Goal: Check status: Check status

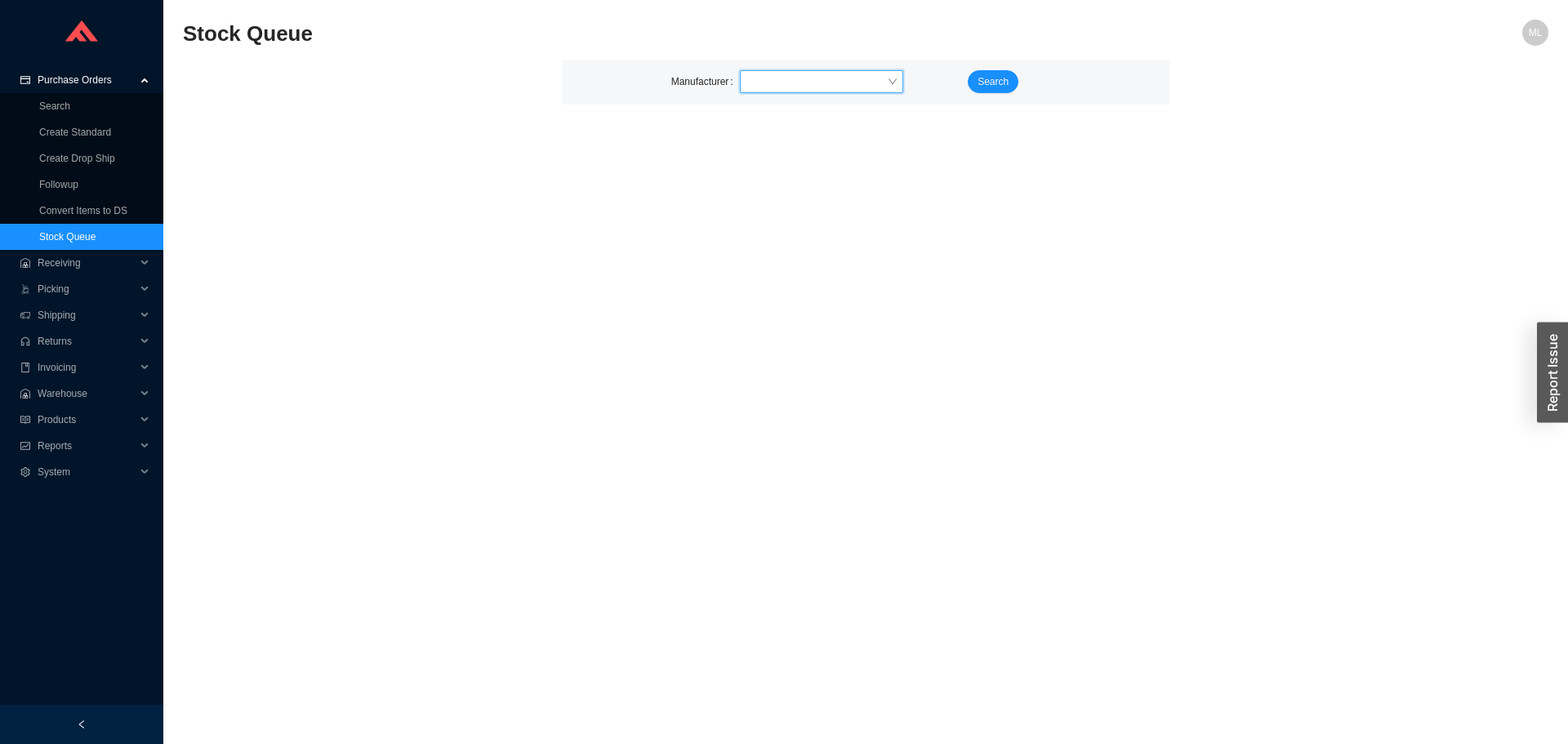
click at [778, 72] on input "search" at bounding box center [817, 81] width 141 height 21
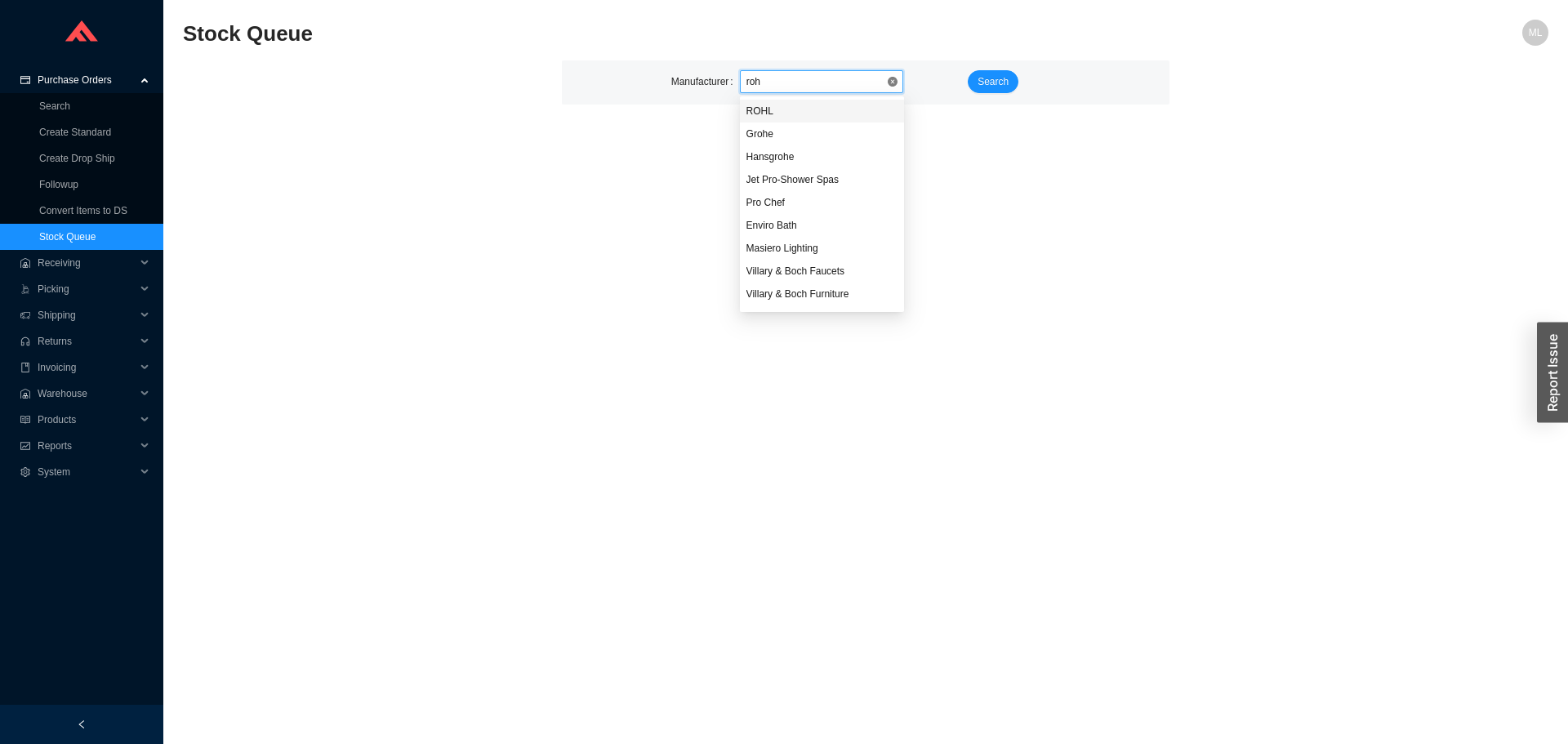
type input "rohl"
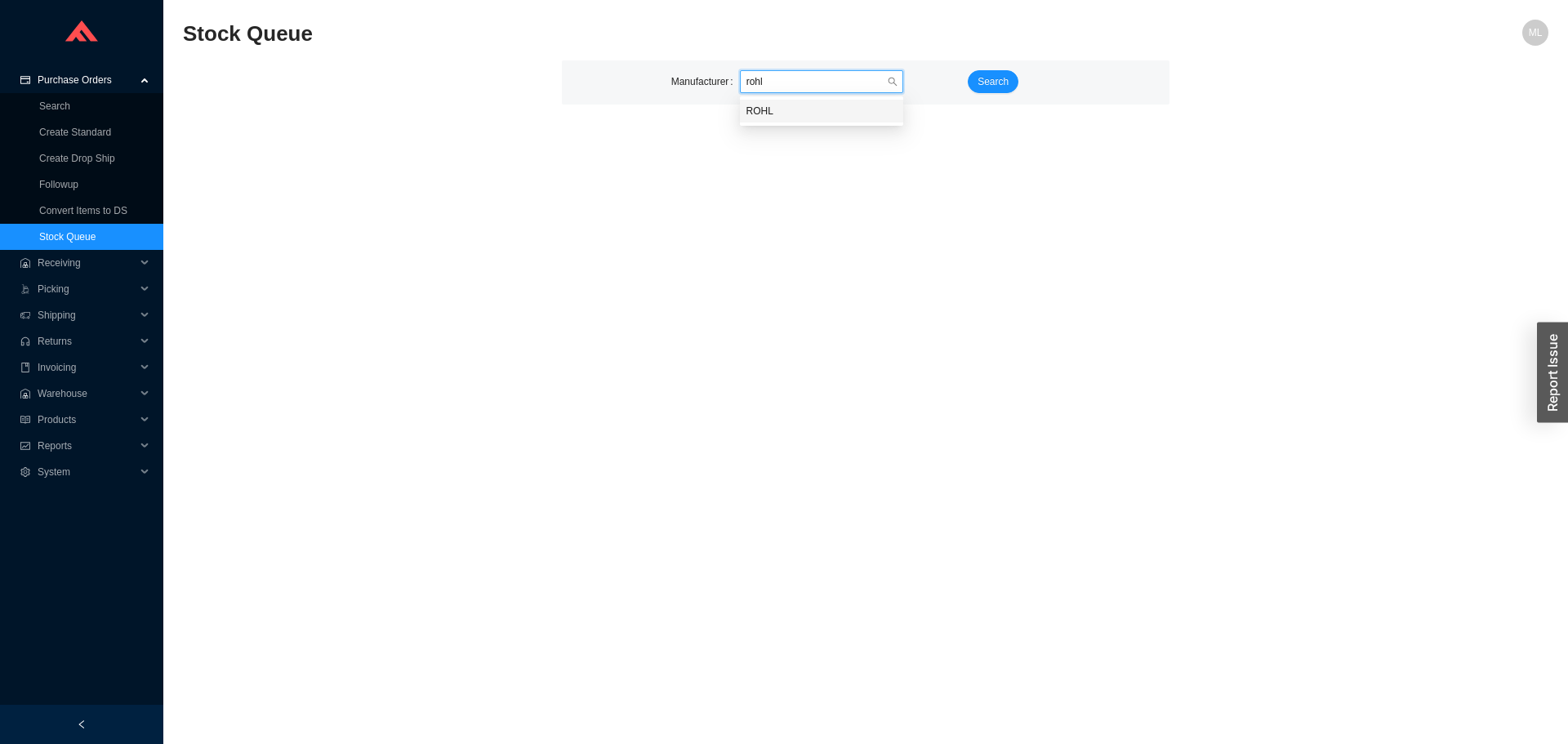
click at [769, 104] on div "ROHL" at bounding box center [821, 111] width 150 height 15
click at [977, 81] on button "Search" at bounding box center [992, 81] width 51 height 23
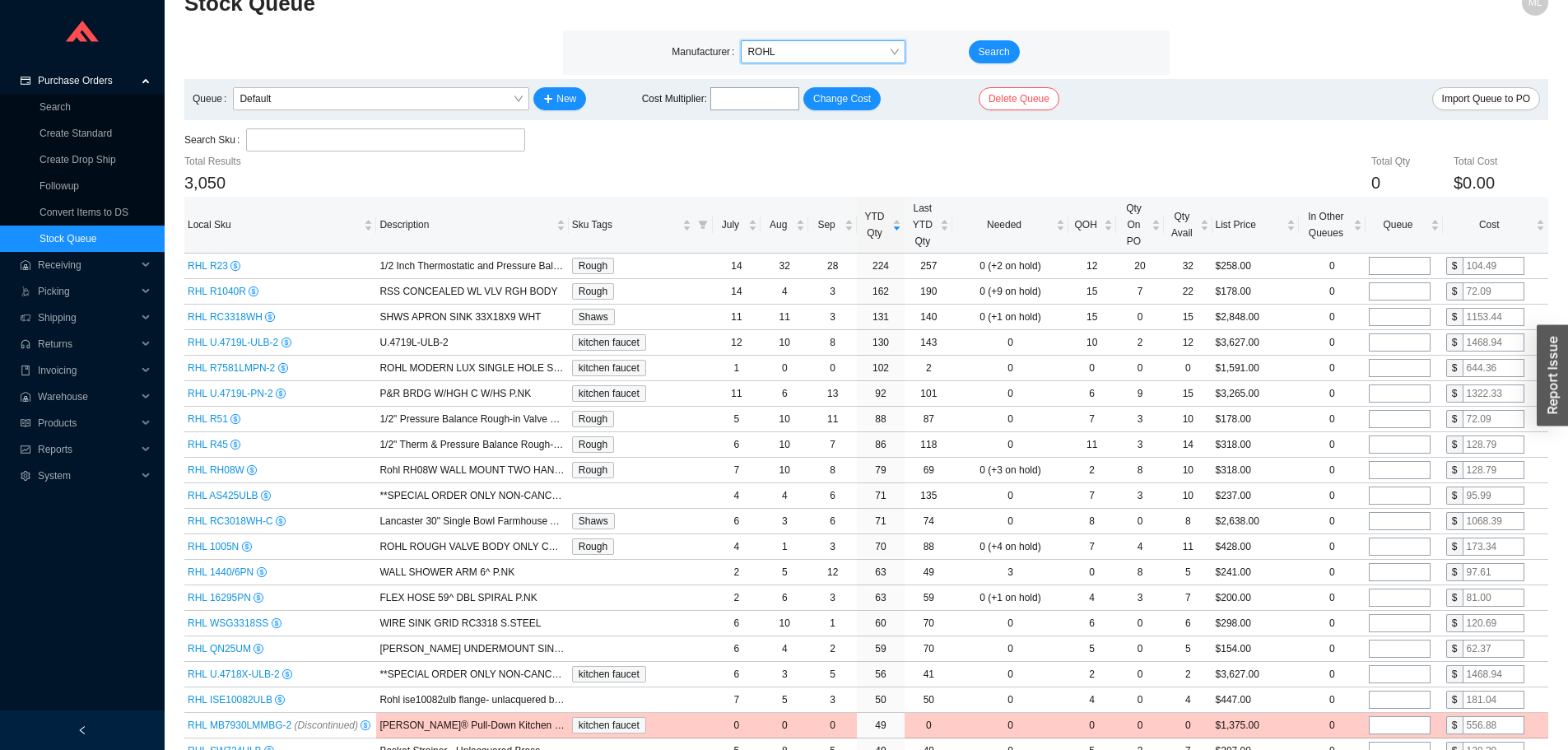
scroll to position [82, 0]
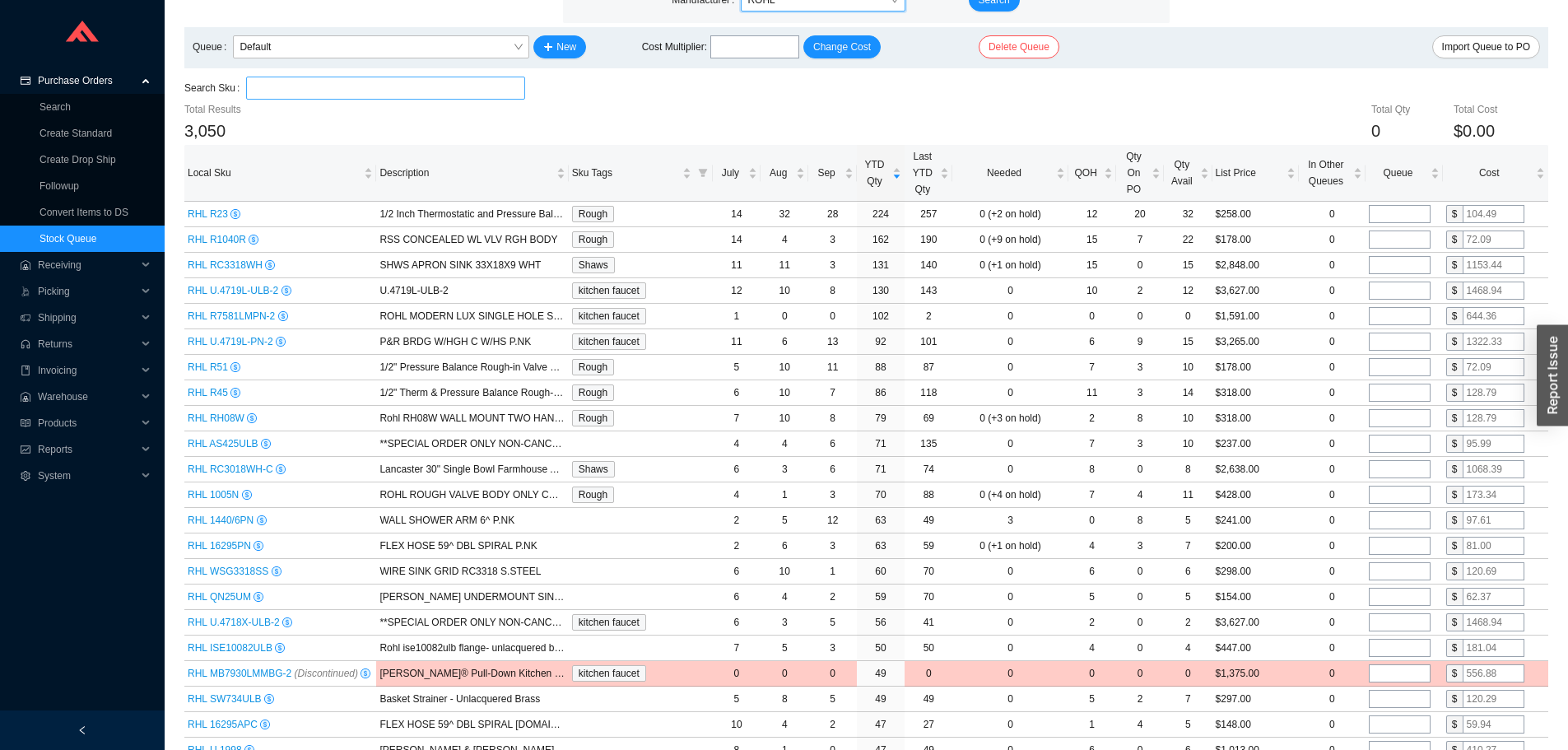
click at [283, 90] on input "search" at bounding box center [386, 87] width 266 height 21
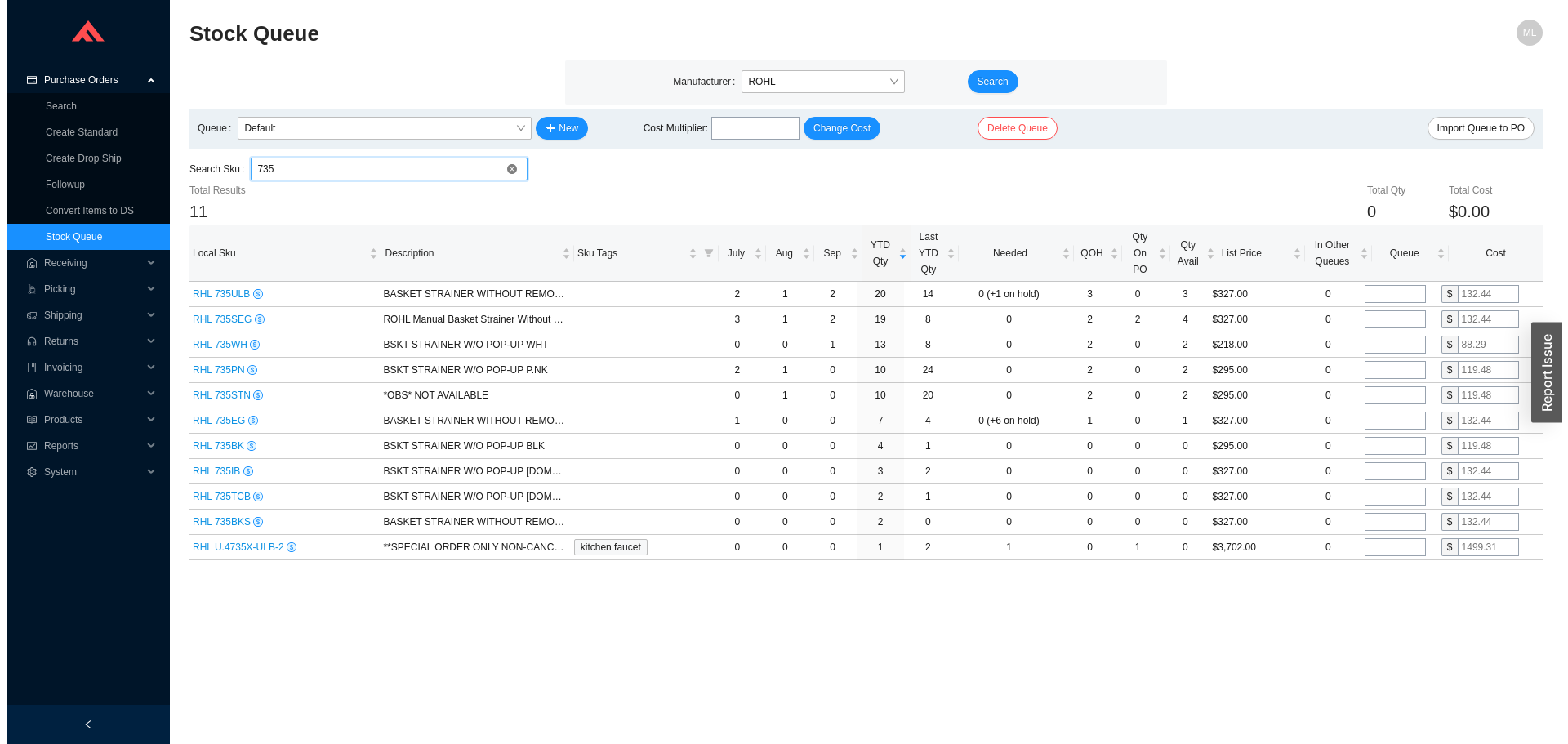
scroll to position [0, 0]
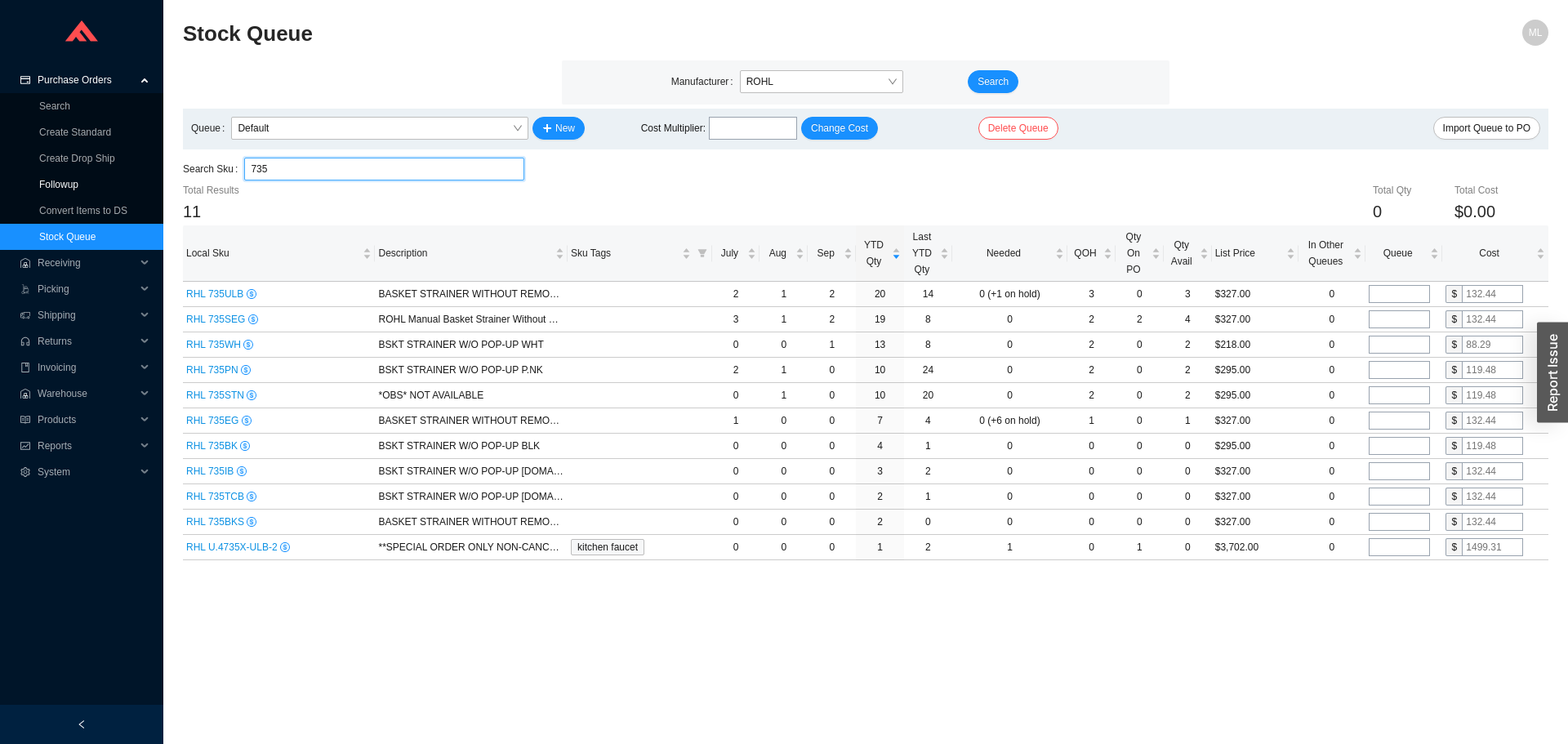
drag, startPoint x: 327, startPoint y: 166, endPoint x: 113, endPoint y: 171, distance: 214.1
click at [113, 171] on section "Purchase Orders Search Create Standard Create Drop Ship Followup Convert Items …" at bounding box center [784, 372] width 1568 height 744
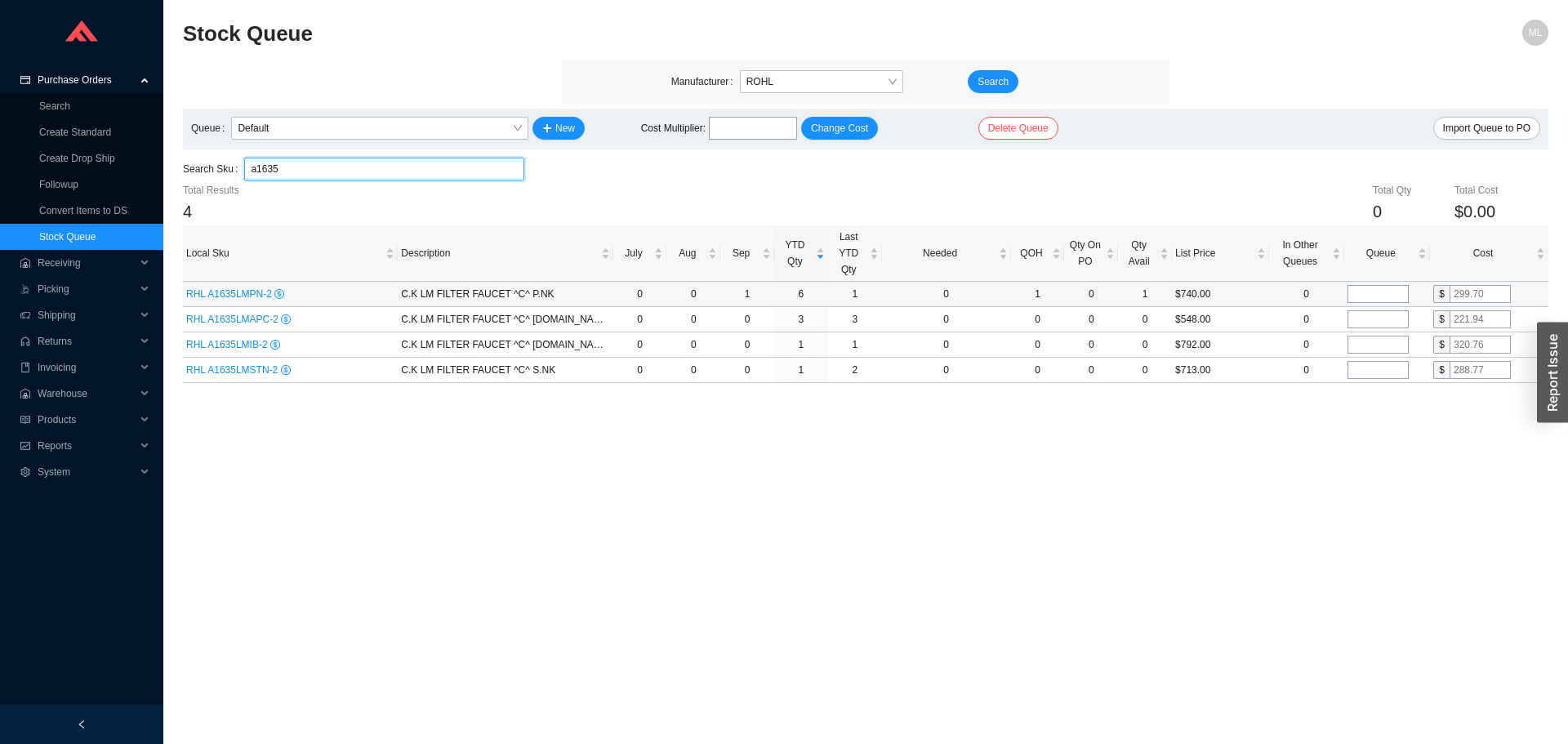
type input "a1635"
click at [236, 296] on span "RHL A1635LMPN-2" at bounding box center [230, 295] width 88 height 12
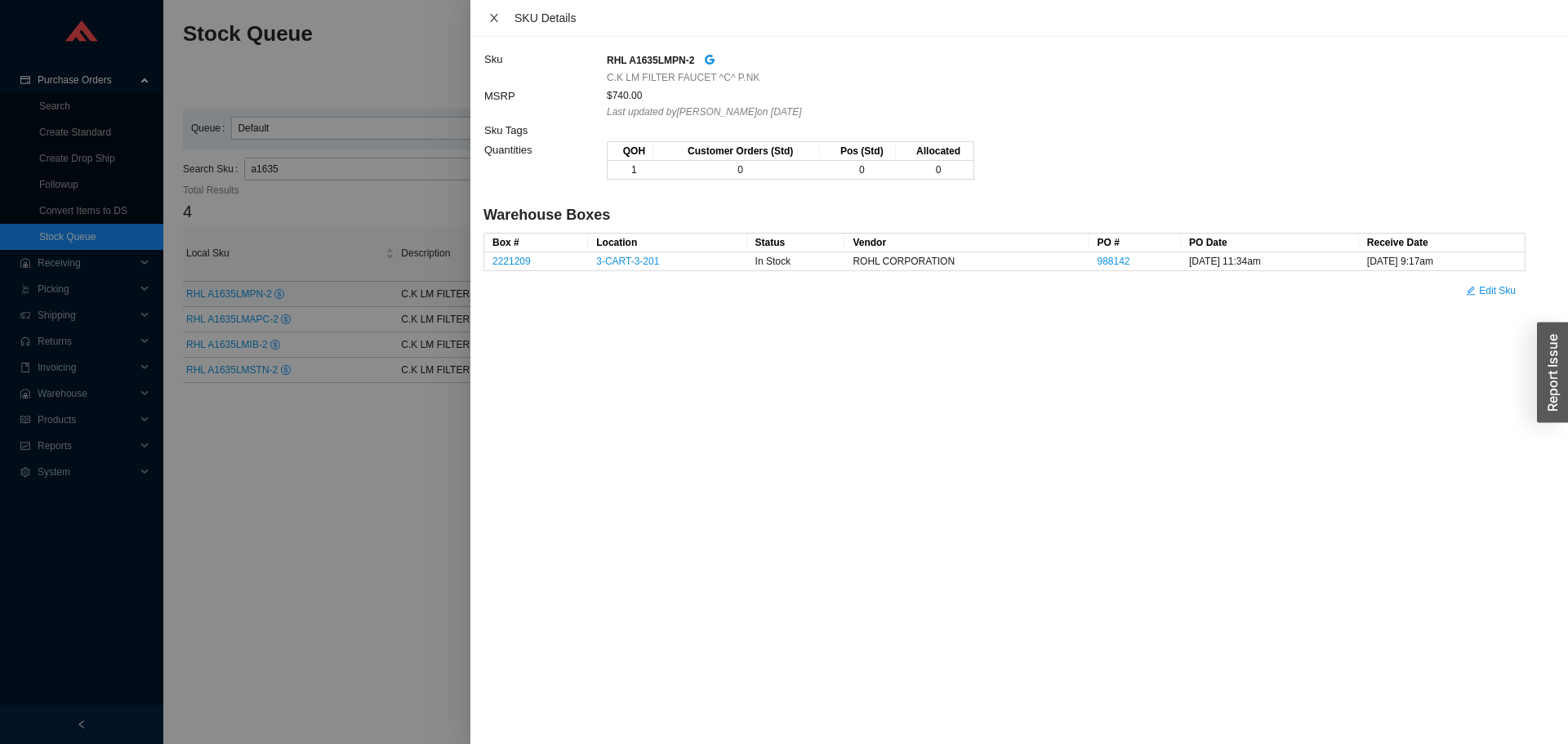
click at [496, 13] on icon "close" at bounding box center [494, 18] width 12 height 12
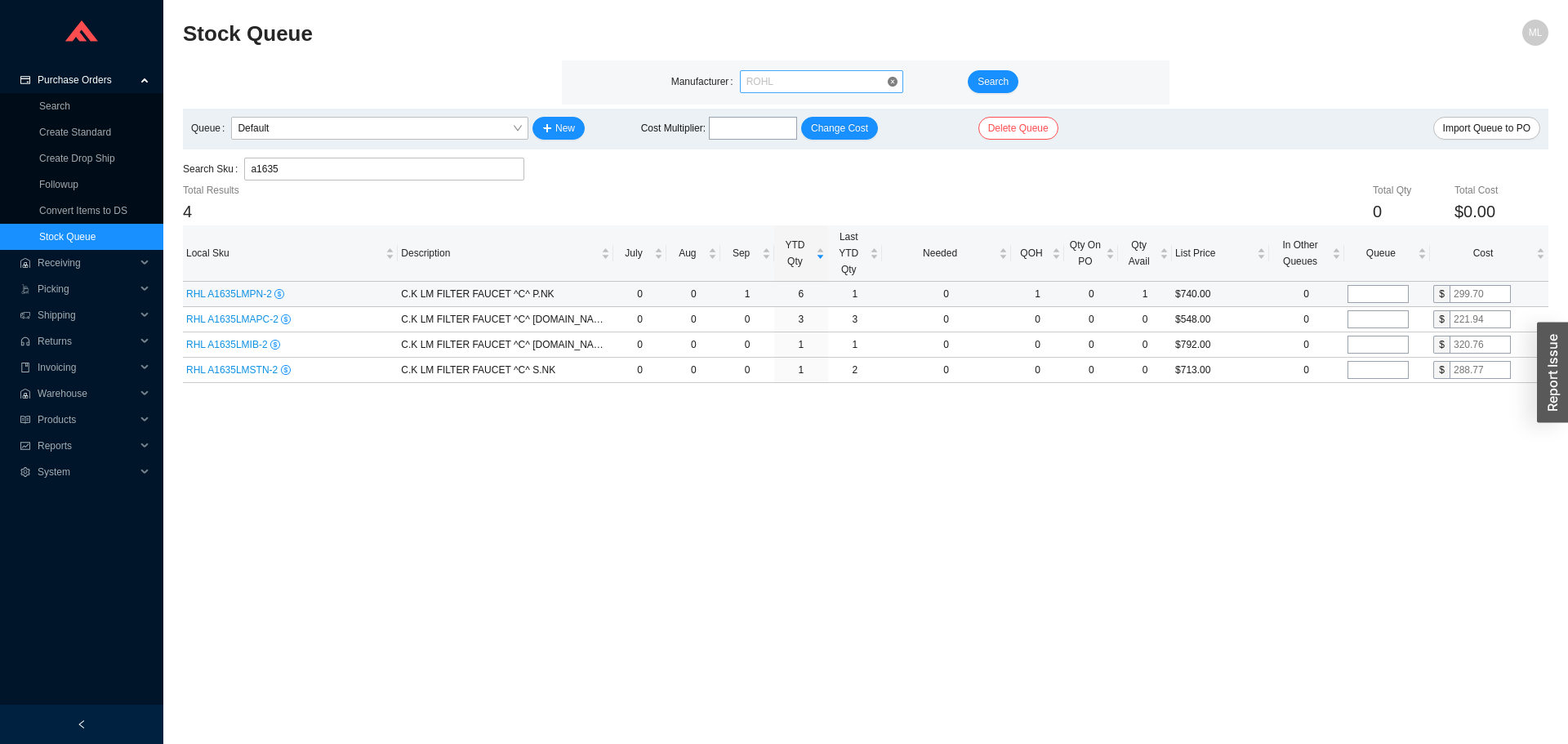
click at [779, 79] on span "ROHL" at bounding box center [821, 81] width 150 height 21
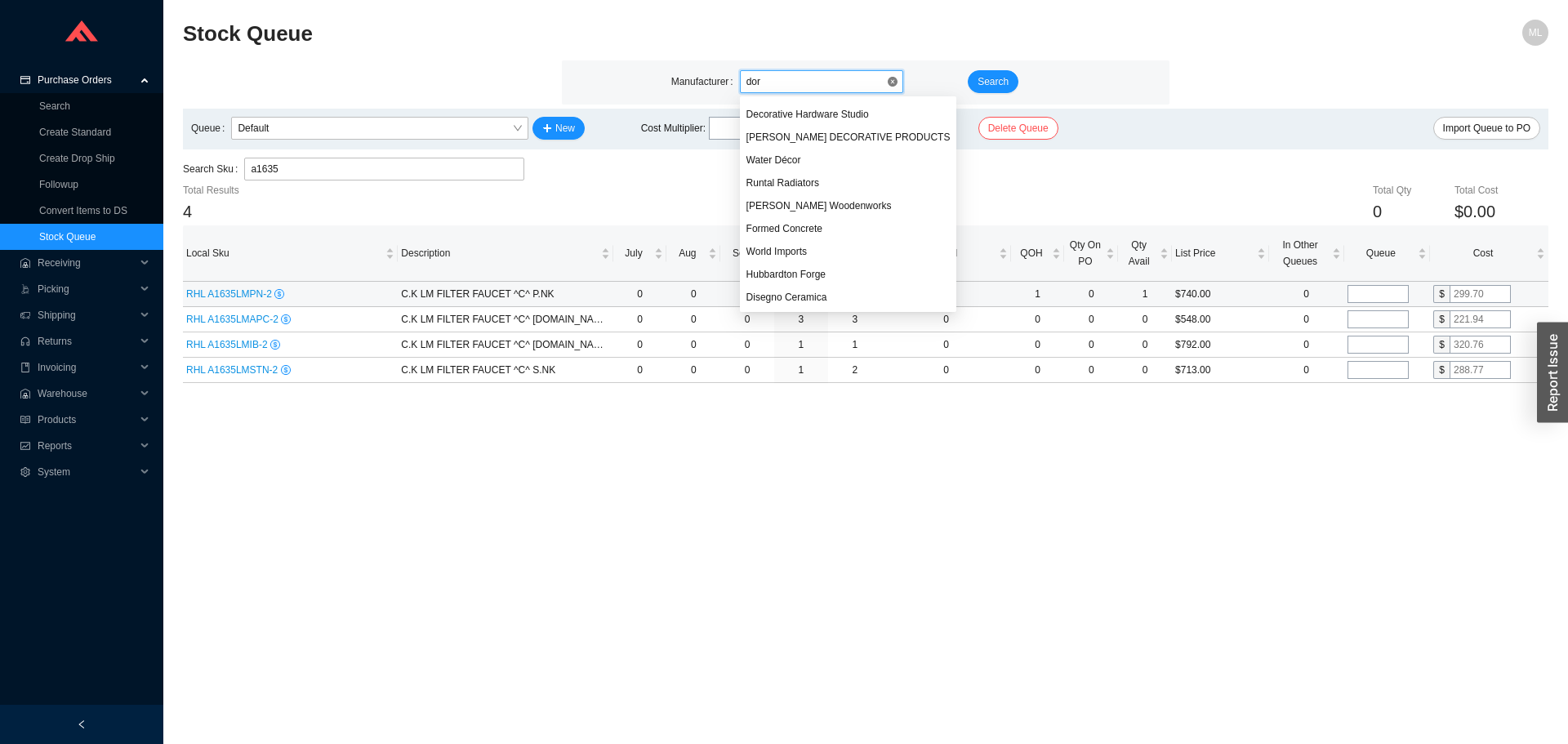
scroll to position [180, 0]
type input "[PERSON_NAME]"
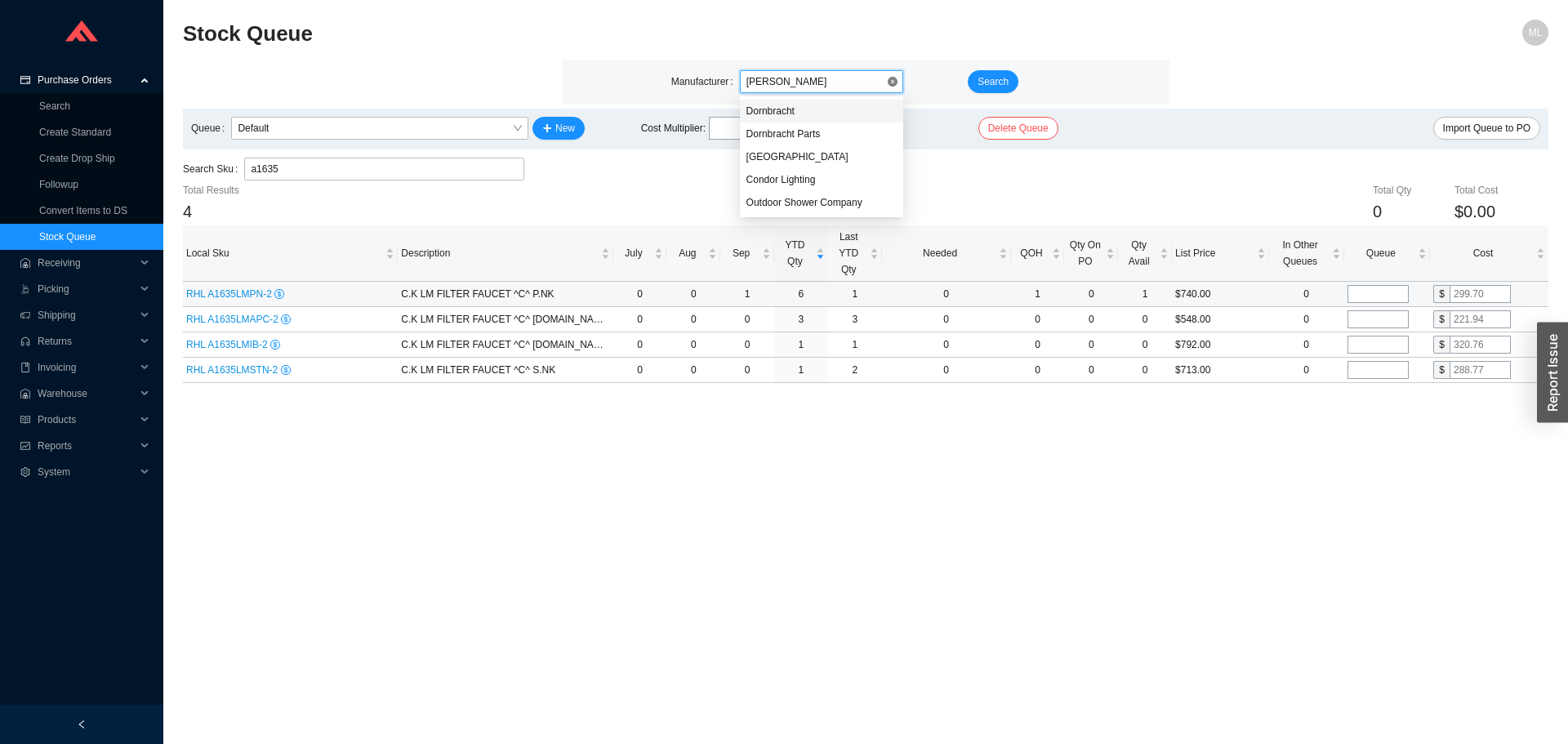
scroll to position [0, 0]
click at [784, 104] on div "Dornbracht" at bounding box center [821, 111] width 150 height 15
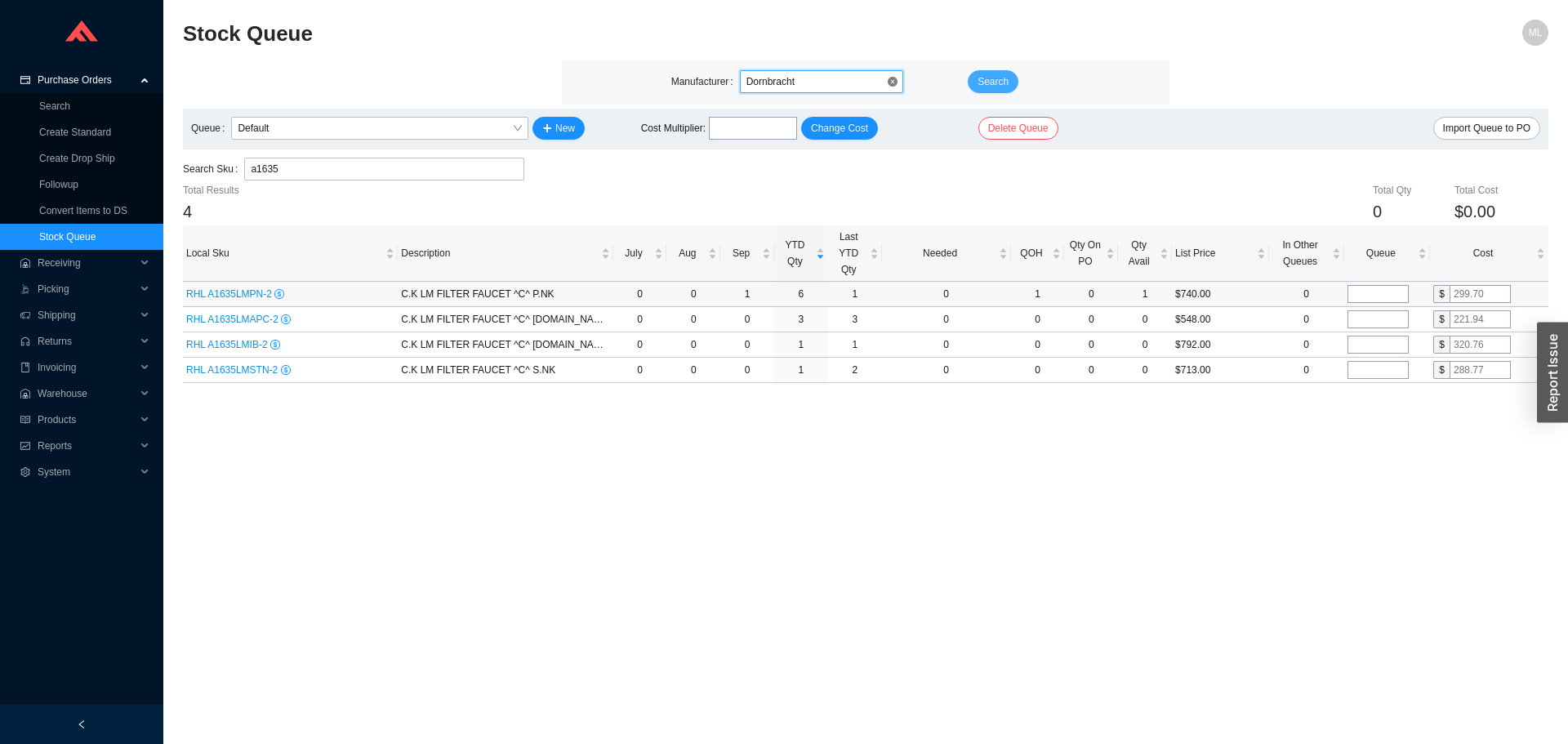
click at [983, 74] on span "Search" at bounding box center [992, 81] width 31 height 16
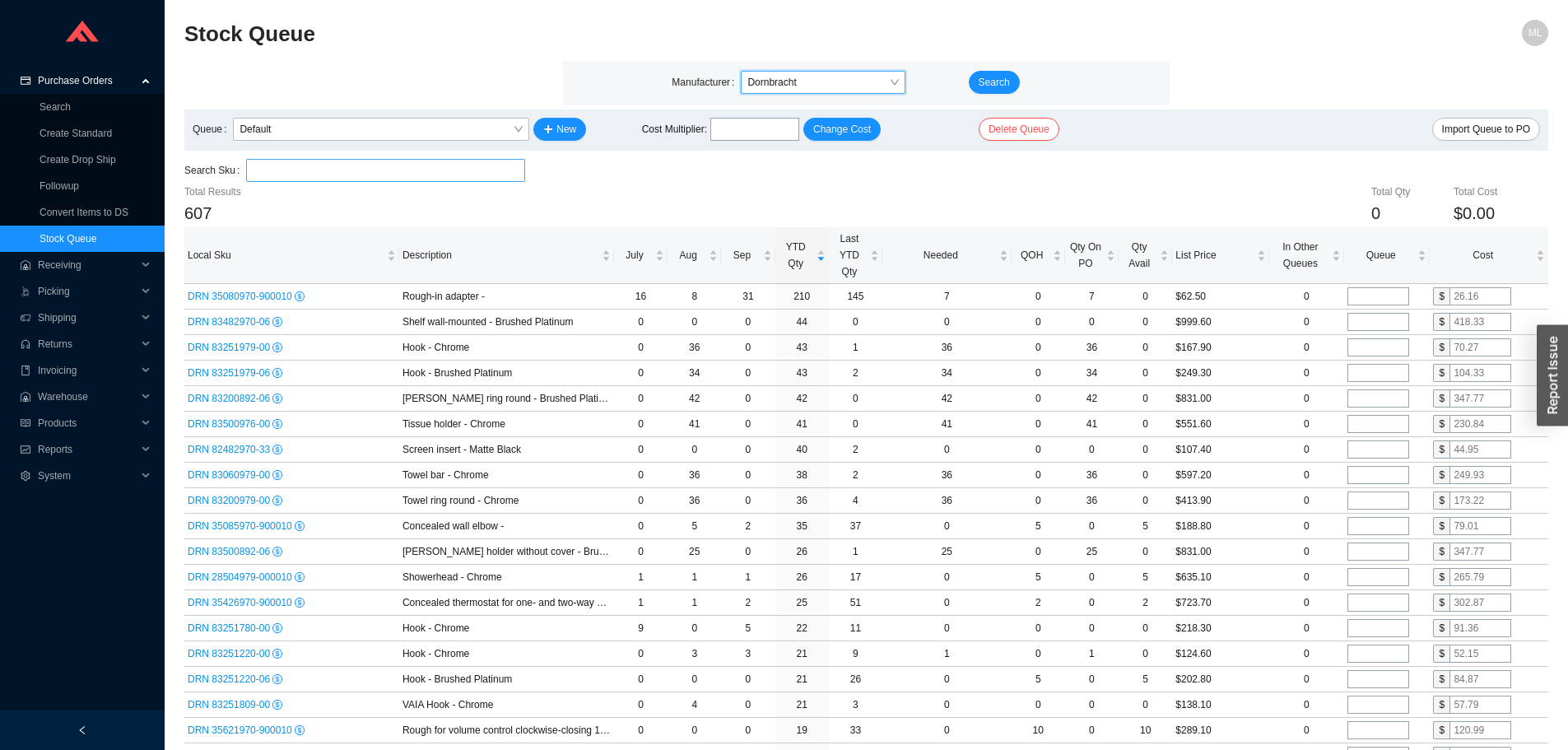
click at [329, 169] on input "search" at bounding box center [386, 170] width 266 height 21
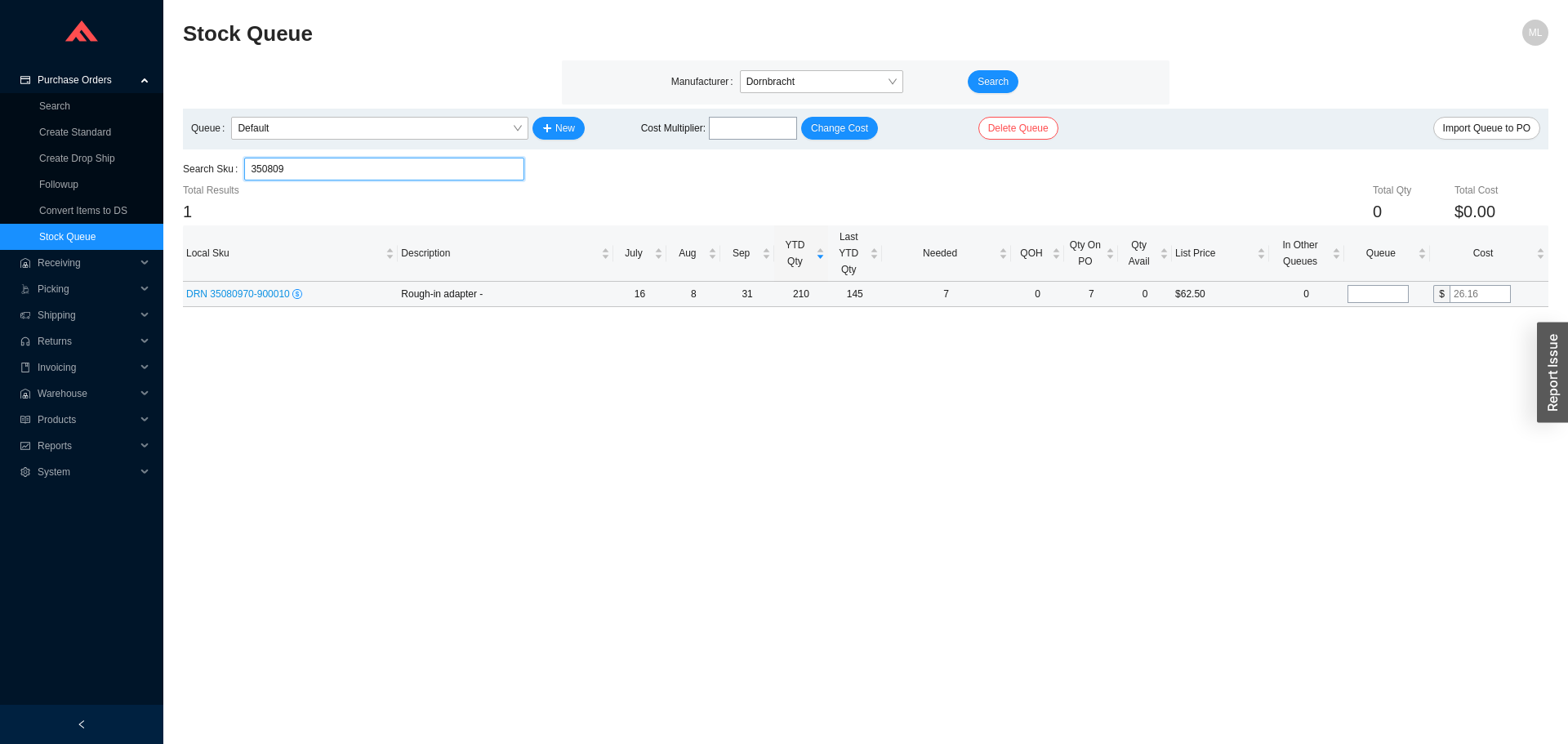
type input "350809"
click at [1393, 291] on input "tel" at bounding box center [1378, 294] width 62 height 18
type input "30"
click at [1315, 401] on main "Stock Queue ML Manufacturer Dornbracht Search Queue Default New Cost Multiplier…" at bounding box center [865, 382] width 1366 height 724
